Goal: Transaction & Acquisition: Purchase product/service

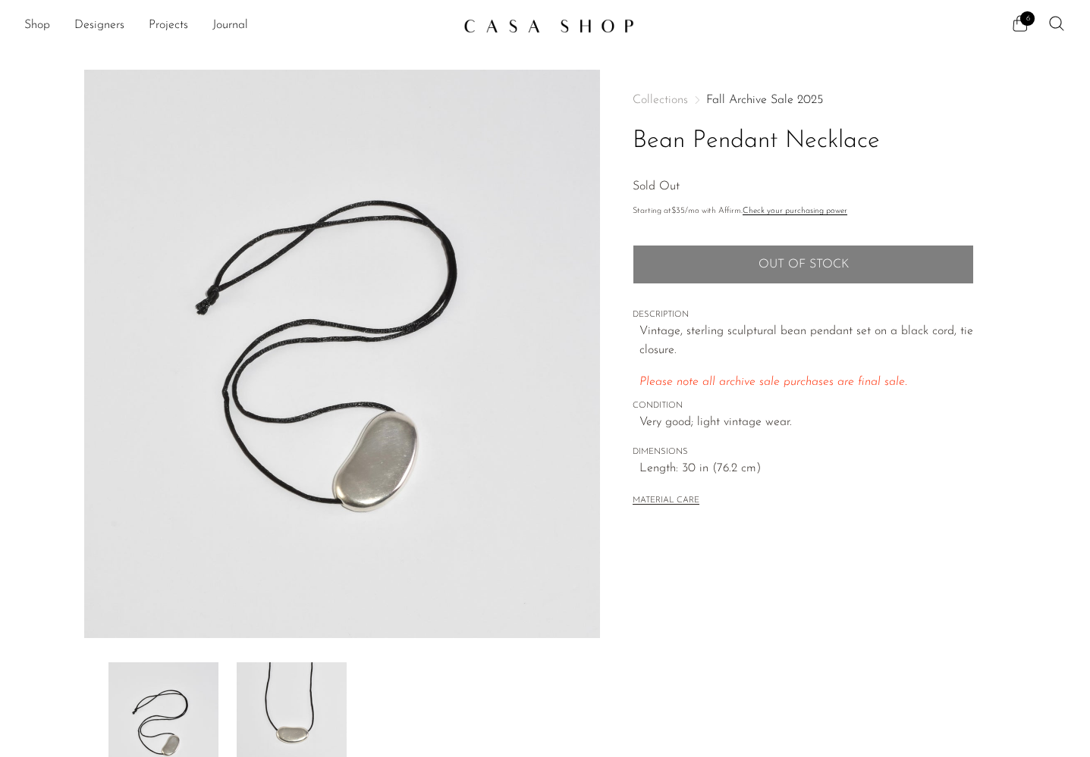
click at [1024, 21] on span "6" at bounding box center [1027, 18] width 14 height 14
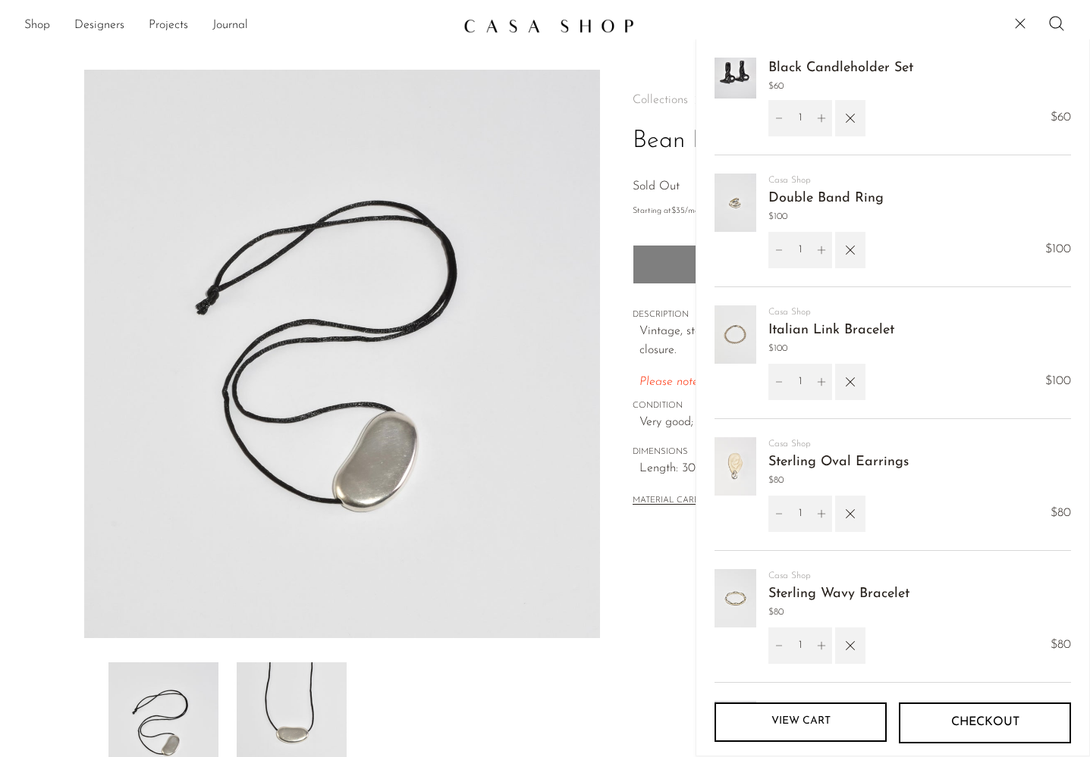
scroll to position [35, 0]
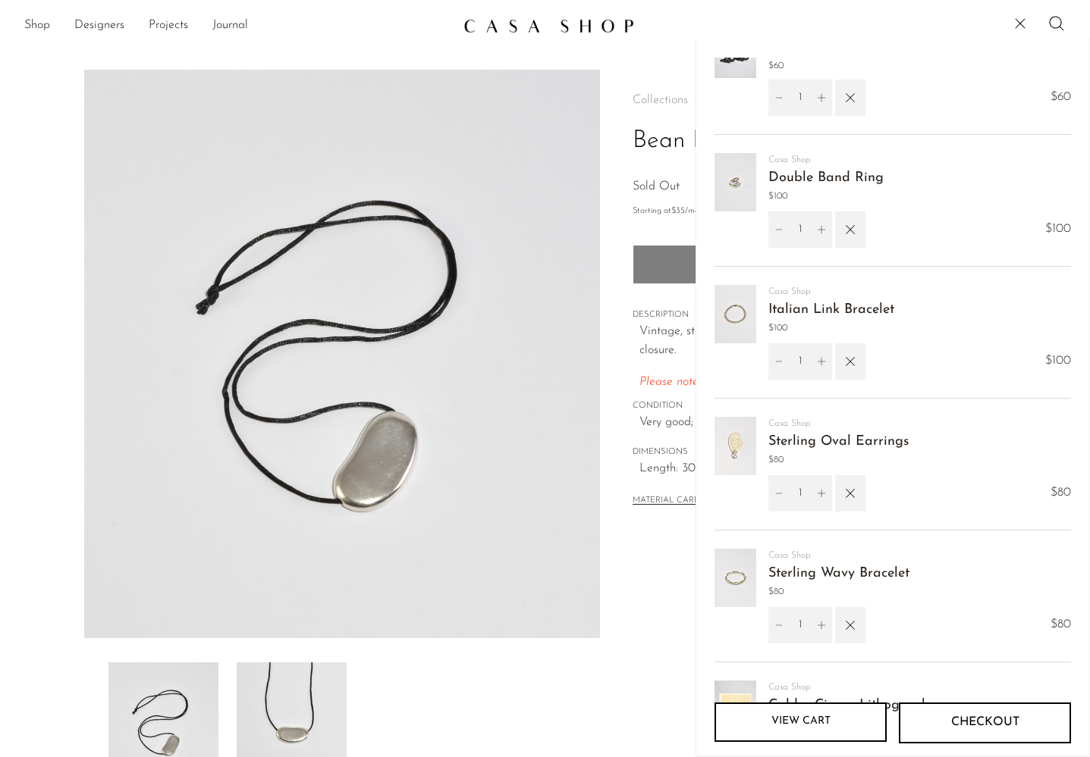
click at [863, 175] on link "Double Band Ring" at bounding box center [825, 178] width 115 height 14
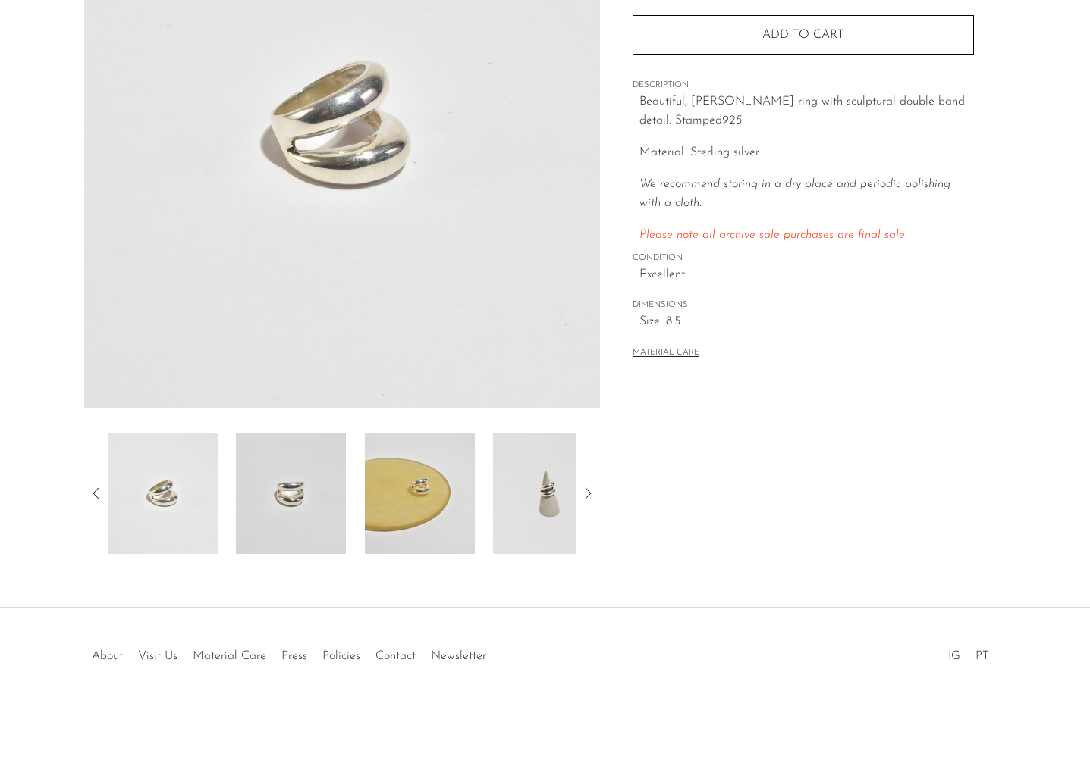
scroll to position [230, 0]
click at [548, 466] on img at bounding box center [548, 493] width 110 height 121
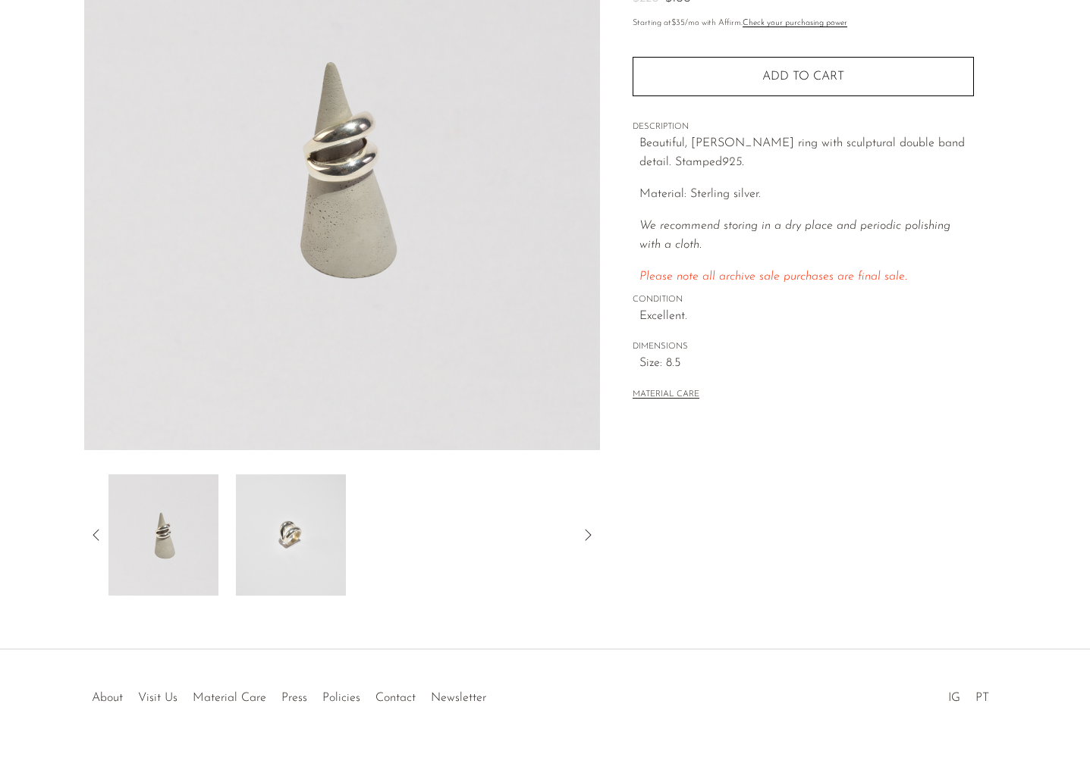
scroll to position [189, 0]
click at [664, 688] on div at bounding box center [544, 681] width 291 height 53
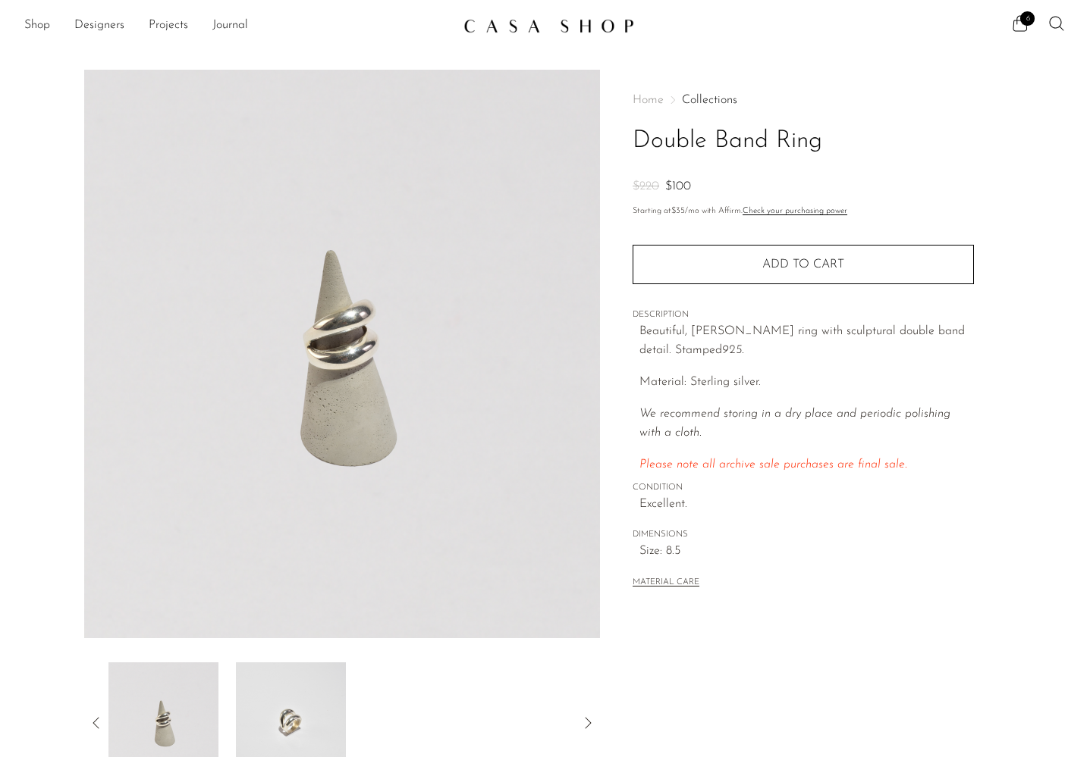
scroll to position [0, 0]
click at [1023, 30] on icon at bounding box center [1020, 23] width 18 height 18
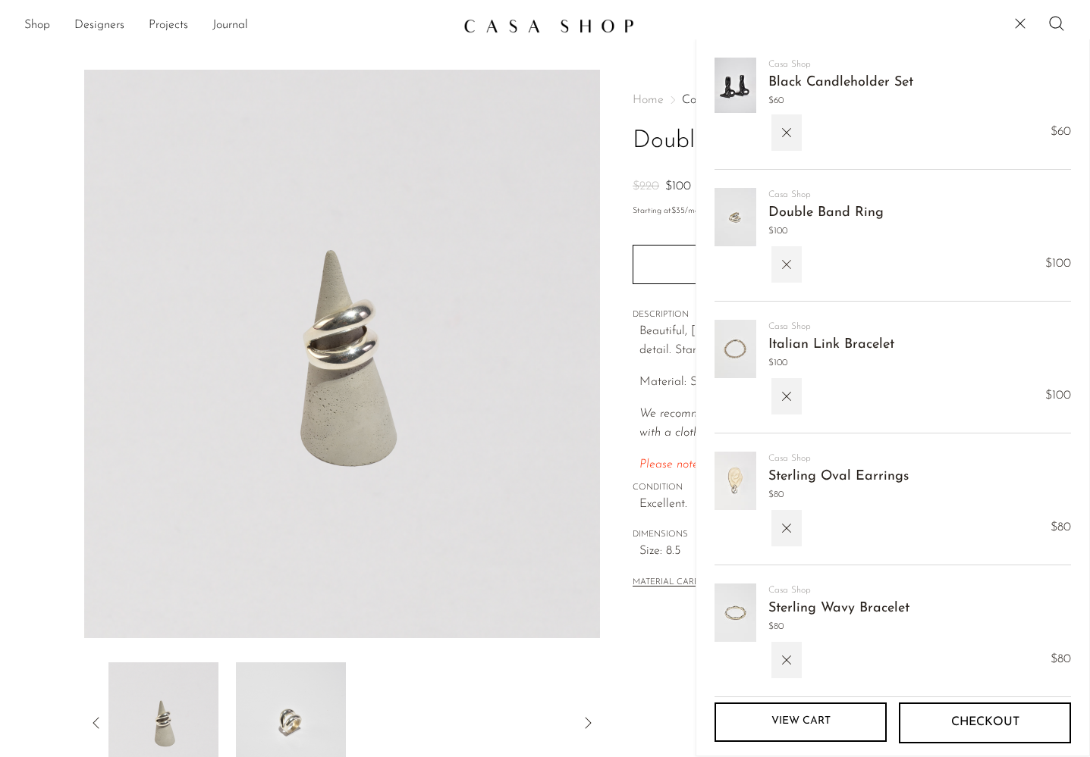
click at [790, 269] on icon "button" at bounding box center [786, 264] width 17 height 17
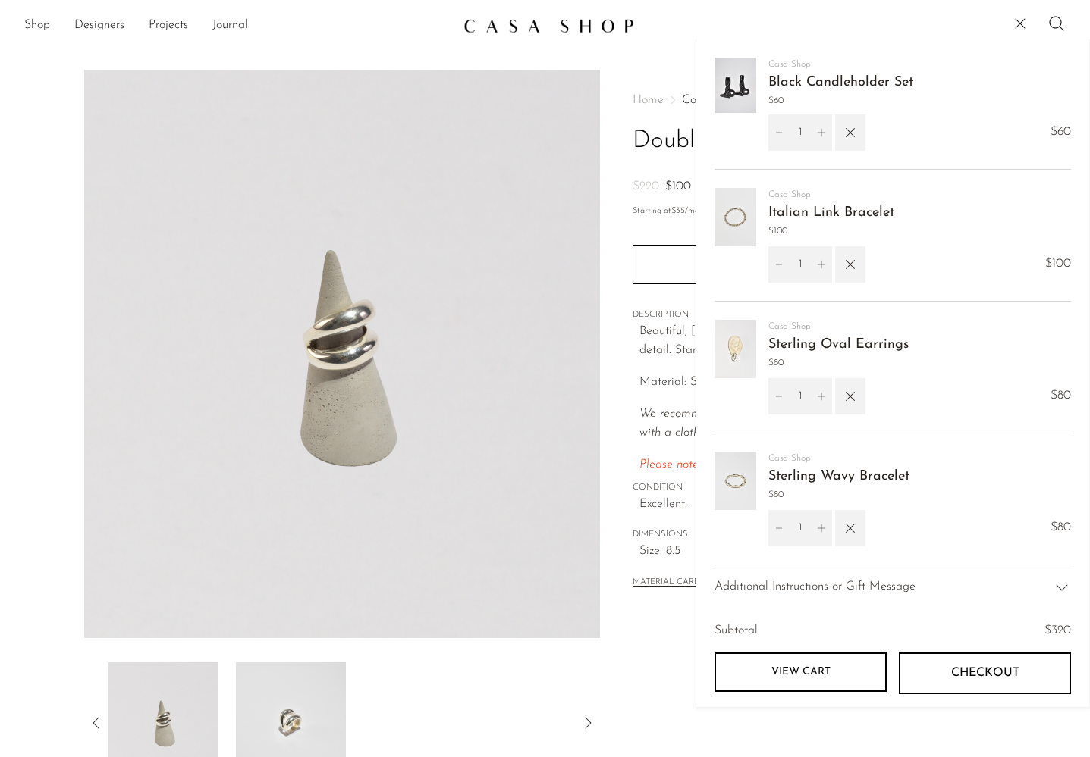
click at [784, 481] on link "Sterling Wavy Bracelet" at bounding box center [838, 477] width 141 height 14
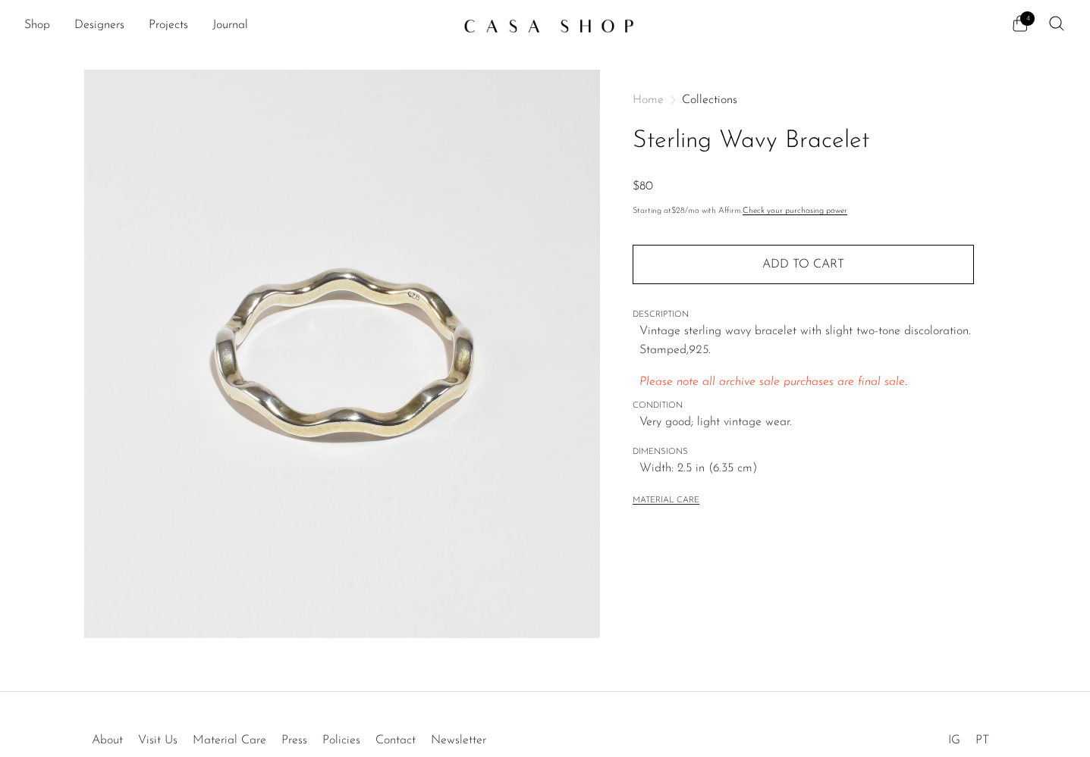
click at [1024, 20] on span "4" at bounding box center [1027, 18] width 14 height 14
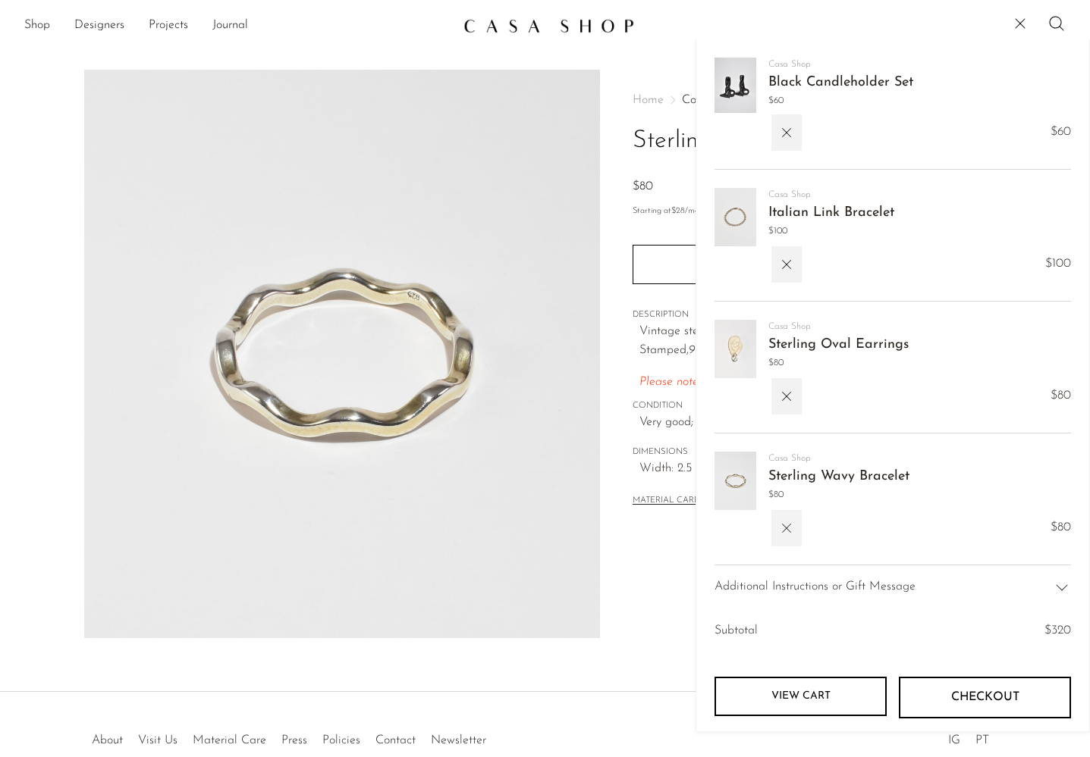
click at [796, 542] on button "button" at bounding box center [786, 528] width 30 height 36
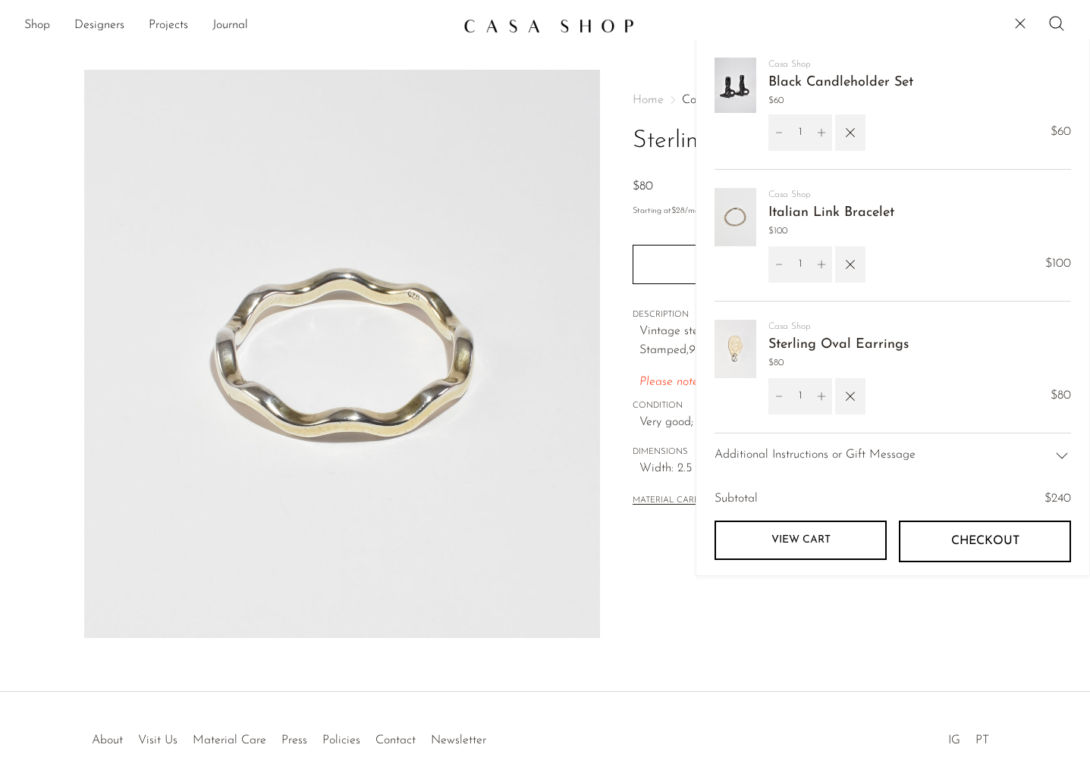
click at [664, 557] on div "Home Collections Sterling Wavy Bracelet $80 Starting at $28 /mo with Affirm. Ch…" at bounding box center [803, 354] width 406 height 569
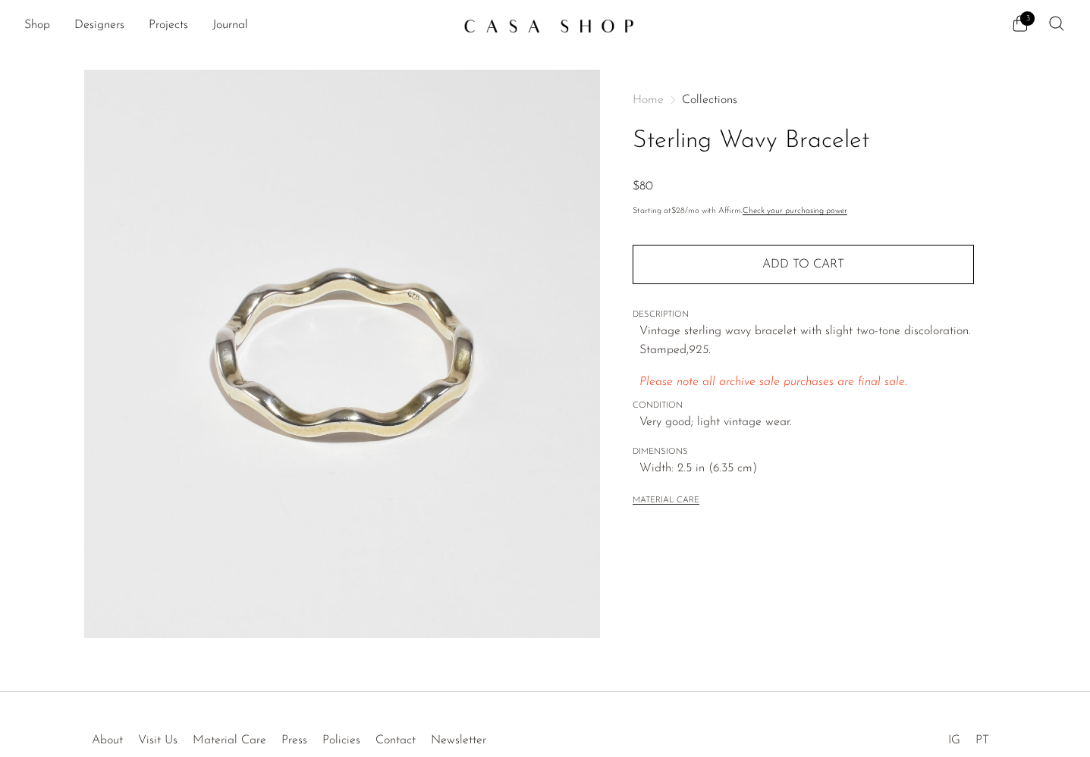
click at [1059, 27] on icon at bounding box center [1056, 23] width 14 height 14
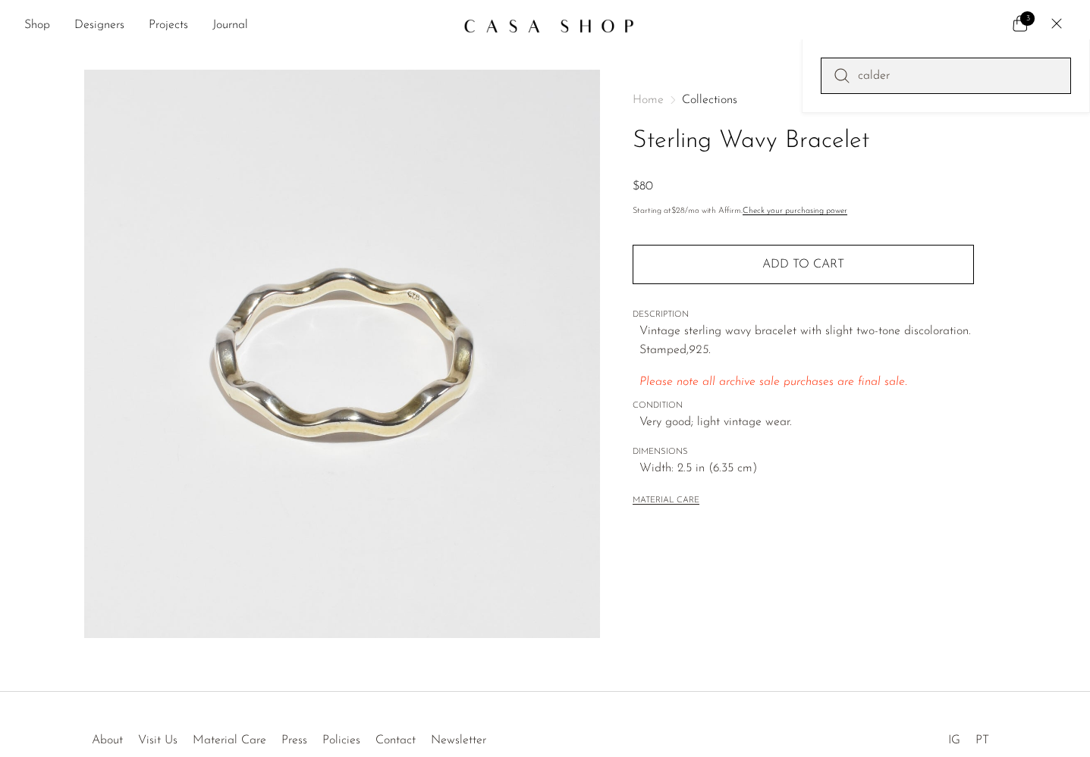
type input "calder"
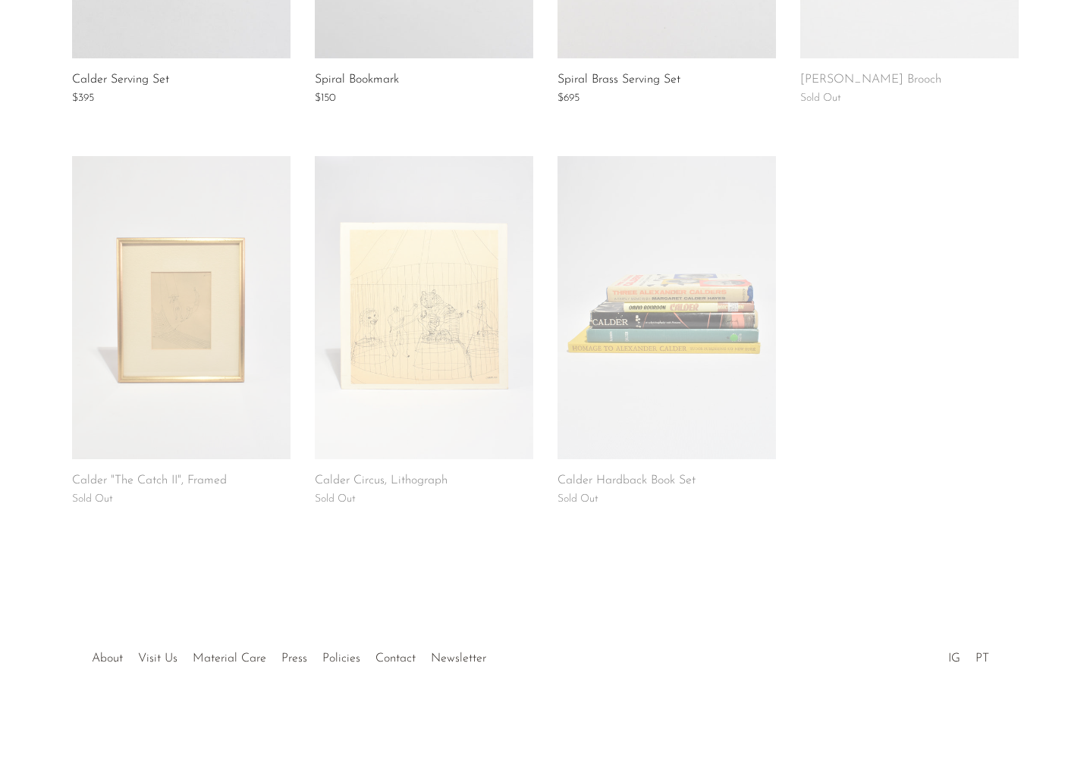
scroll to position [928, 0]
